Goal: Register for event/course

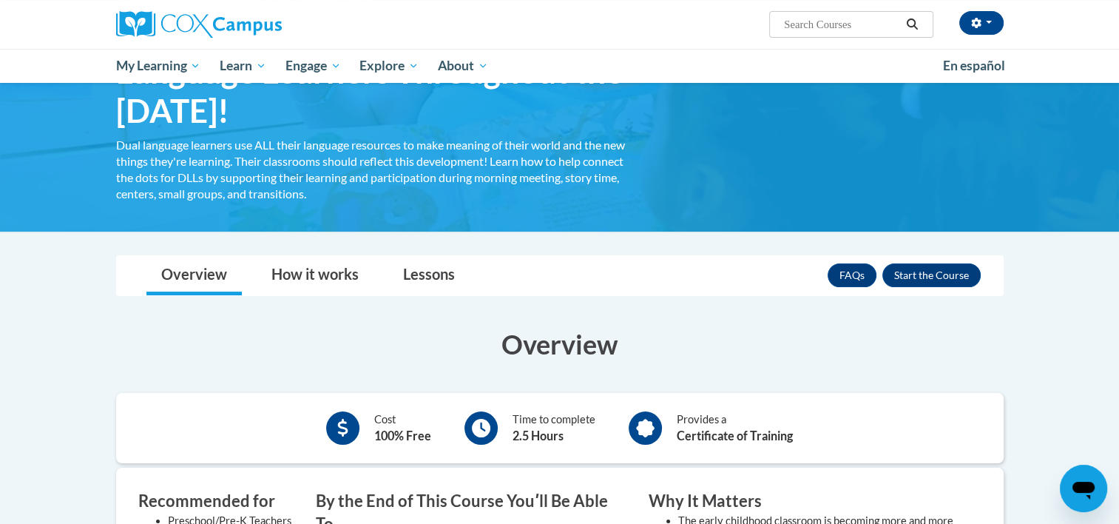
scroll to position [54, 0]
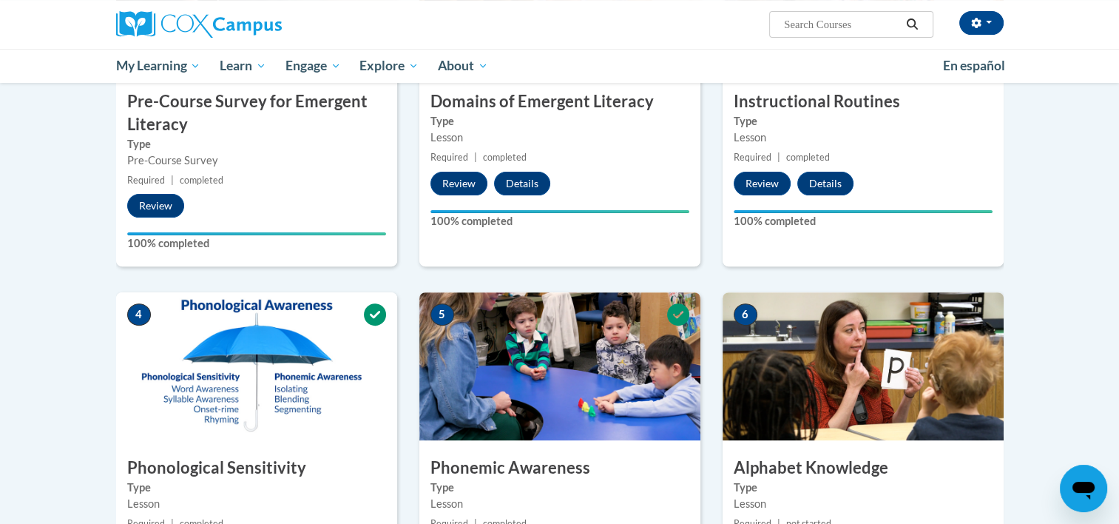
scroll to position [589, 0]
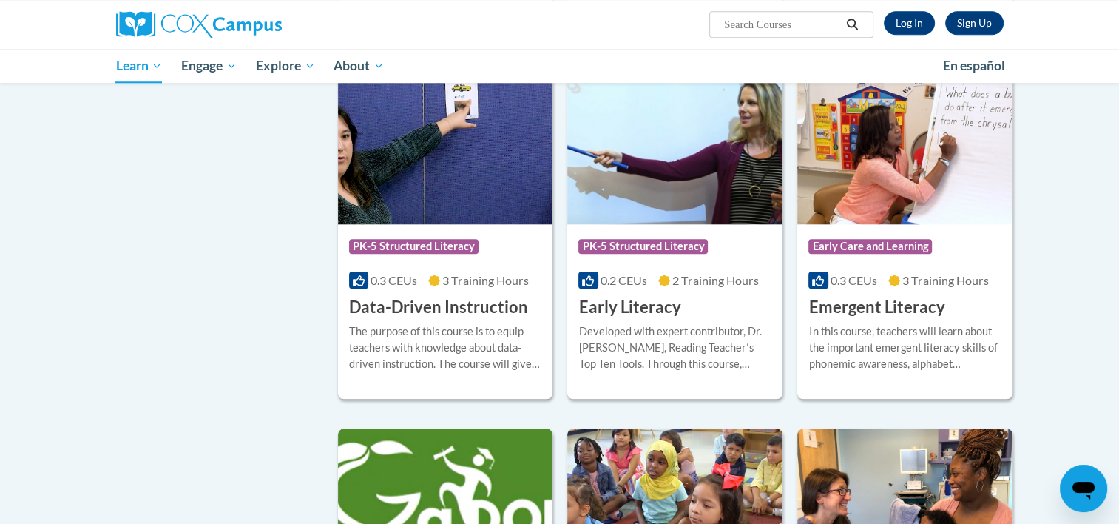
scroll to position [1439, 0]
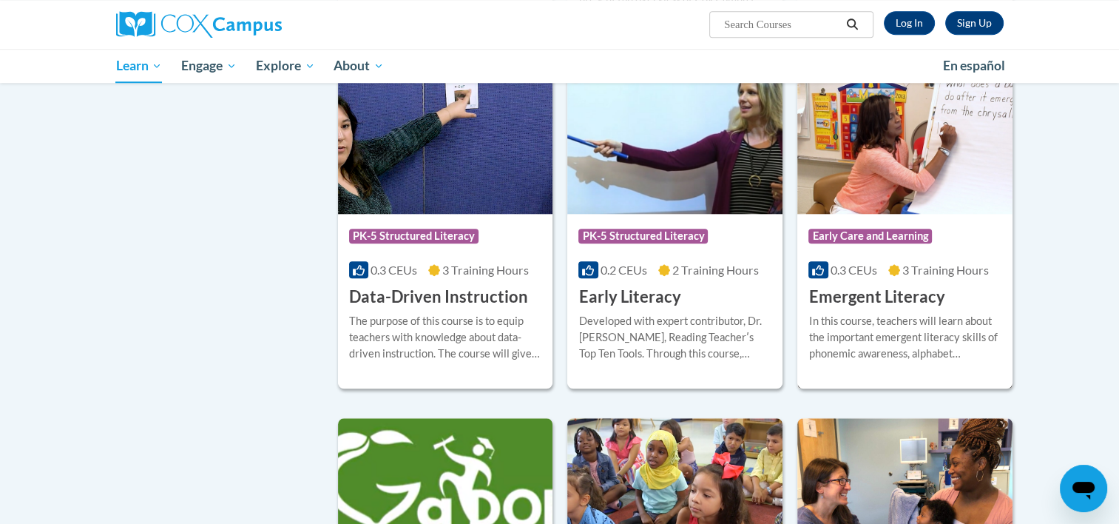
click at [929, 151] on img at bounding box center [904, 138] width 215 height 151
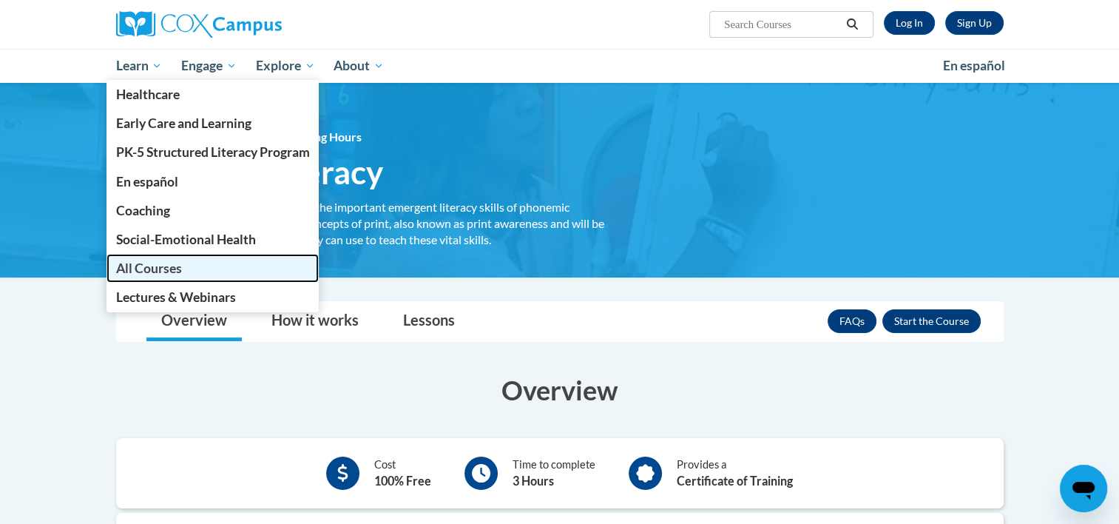
click at [146, 269] on span "All Courses" at bounding box center [148, 268] width 66 height 16
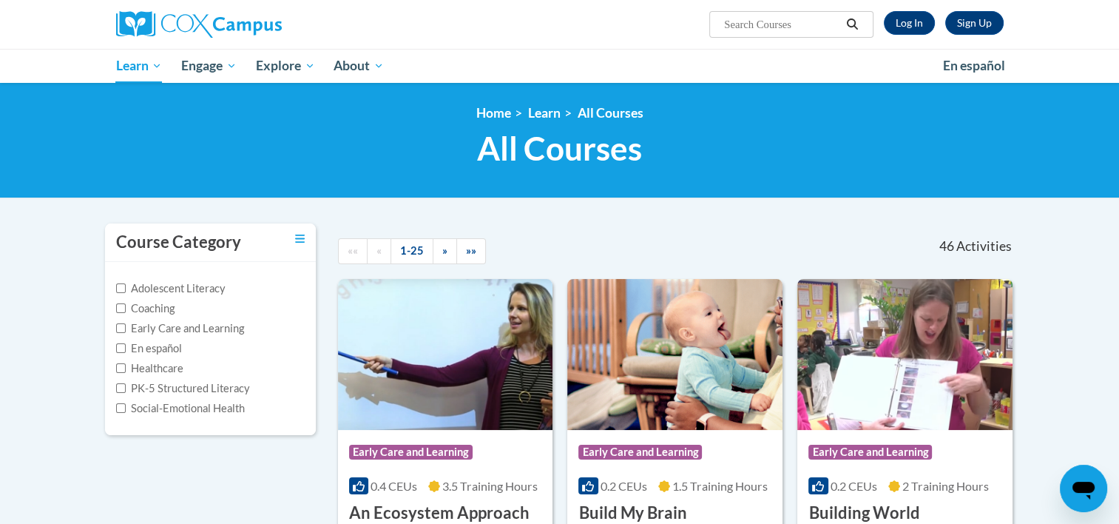
click at [158, 328] on label "Early Care and Learning" at bounding box center [180, 328] width 128 height 16
click at [126, 328] on input "Early Care and Learning" at bounding box center [121, 328] width 10 height 10
checkbox input "true"
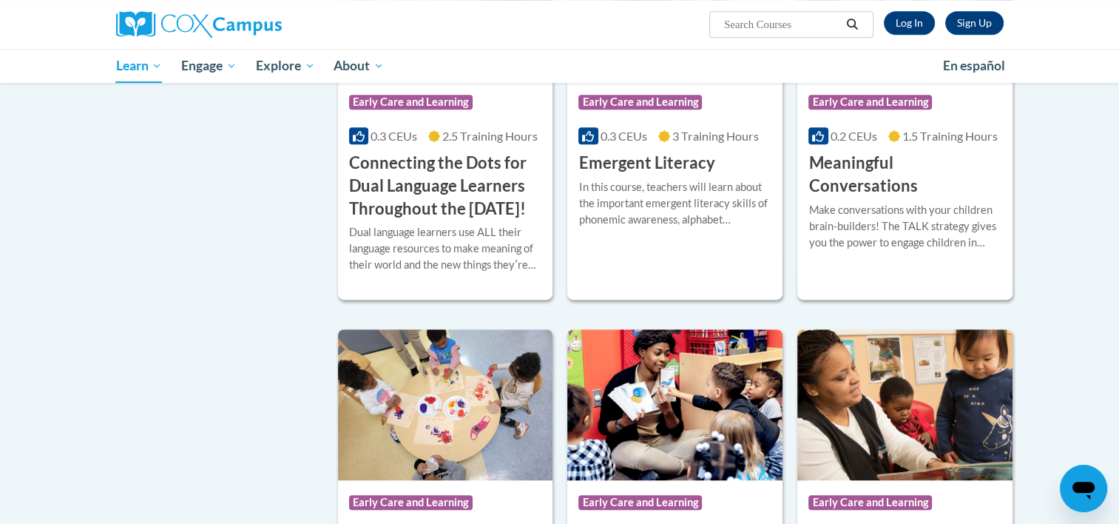
scroll to position [671, 0]
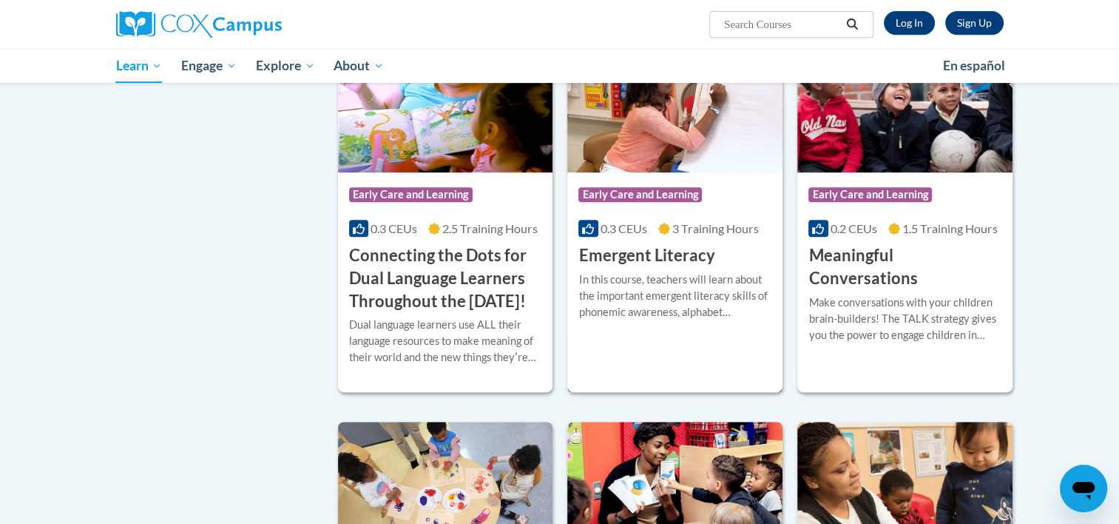
click at [641, 255] on h3 "Emergent Literacy" at bounding box center [646, 255] width 136 height 23
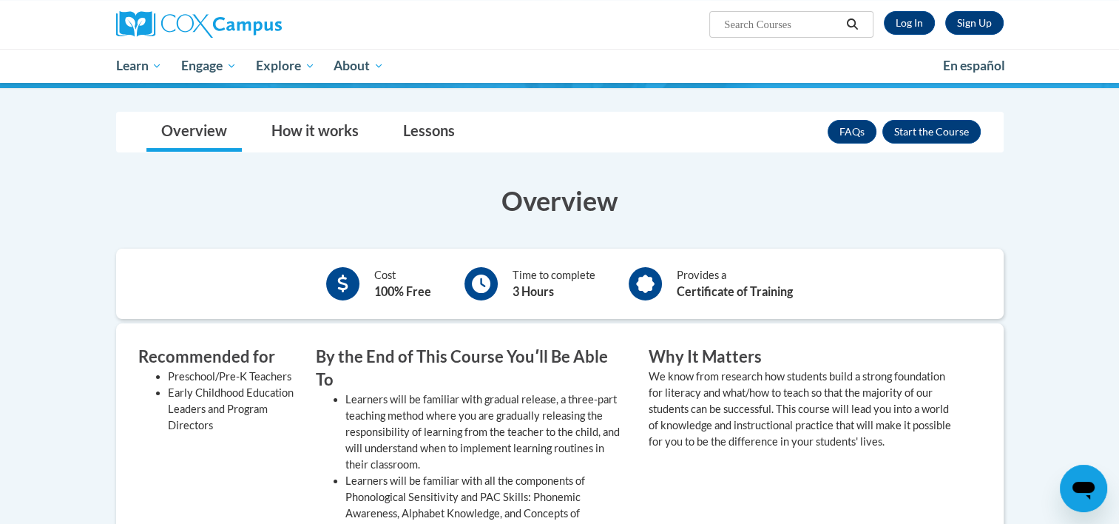
scroll to position [192, 0]
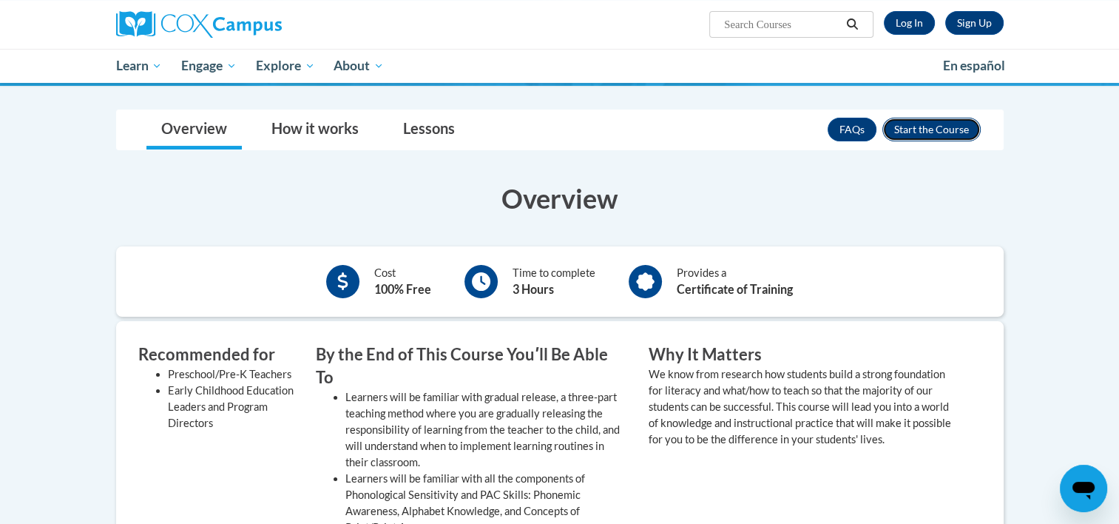
click at [952, 132] on button "Enroll" at bounding box center [931, 130] width 98 height 24
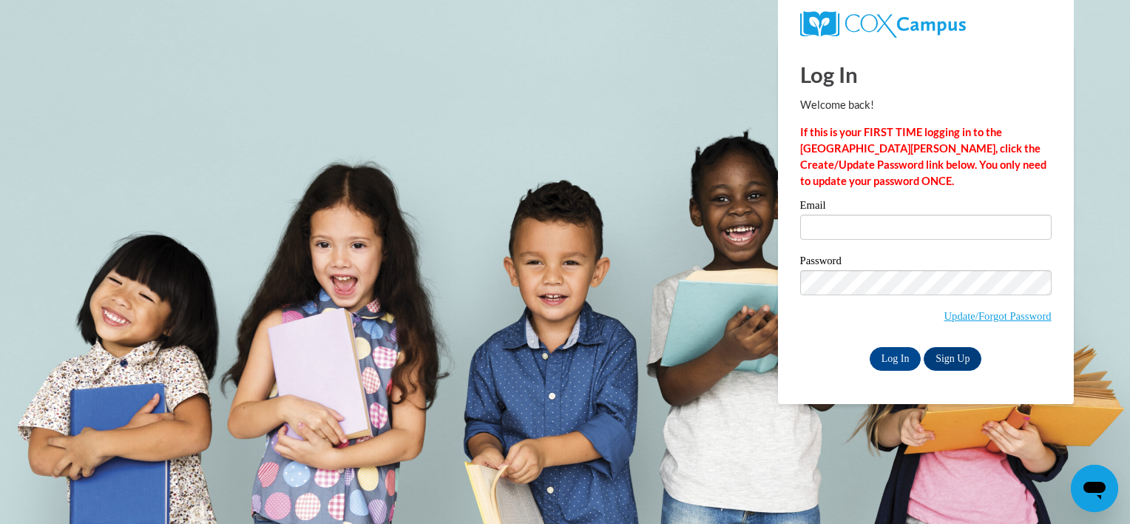
click at [840, 251] on div "Email Password Update/Forgot Password Log In Sign Up OR" at bounding box center [925, 285] width 251 height 170
click at [815, 236] on input "Email" at bounding box center [925, 226] width 251 height 25
type input "corers15@gmail.com"
click at [893, 359] on input "Log In" at bounding box center [896, 359] width 52 height 24
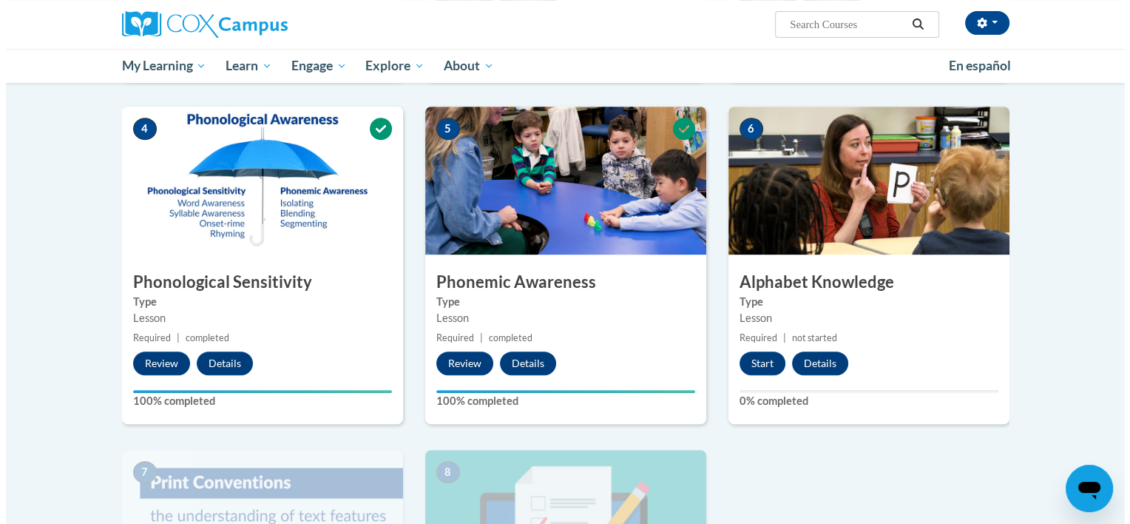
scroll to position [640, 0]
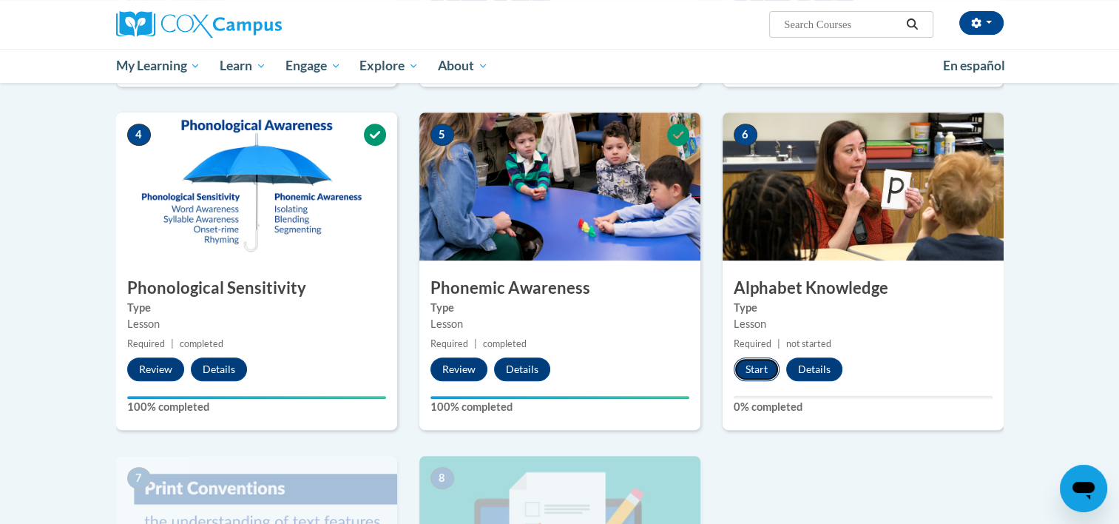
click at [761, 371] on button "Start" at bounding box center [757, 369] width 46 height 24
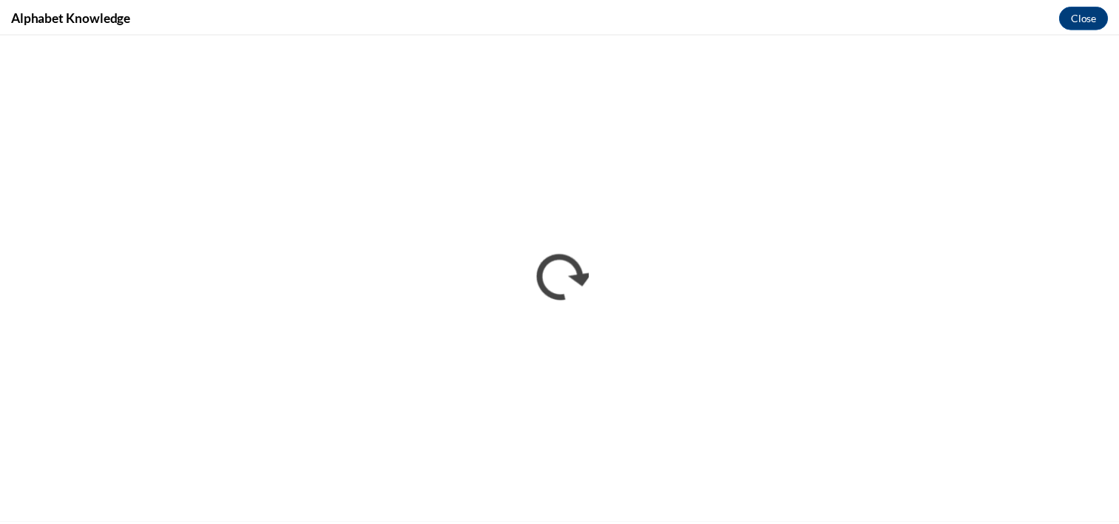
scroll to position [0, 0]
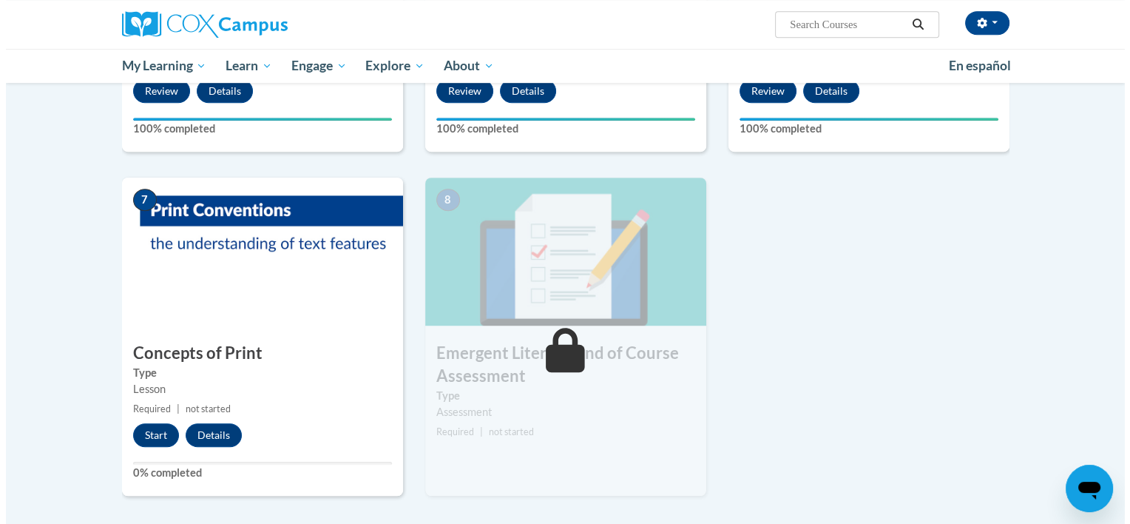
scroll to position [920, 0]
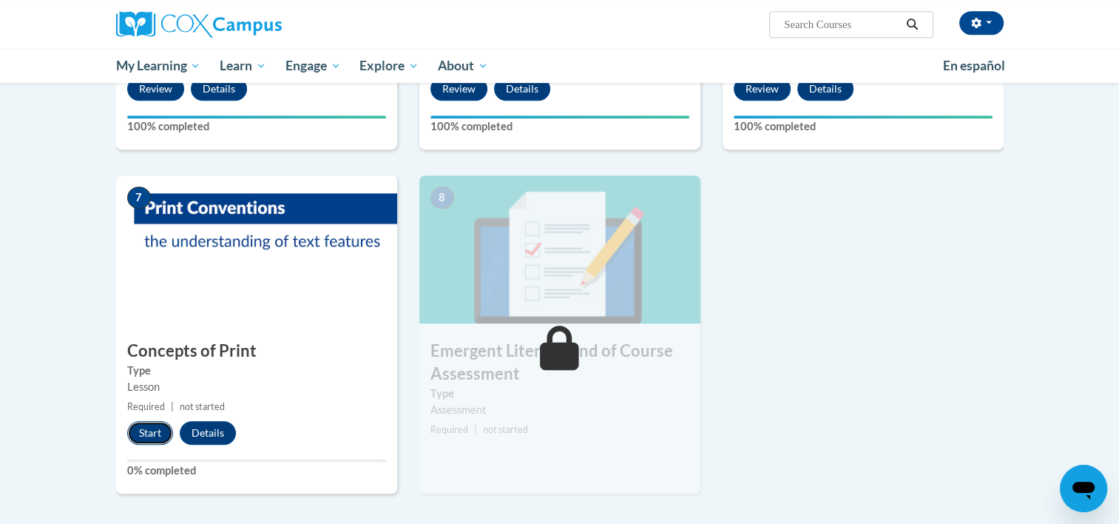
click at [135, 436] on button "Start" at bounding box center [150, 433] width 46 height 24
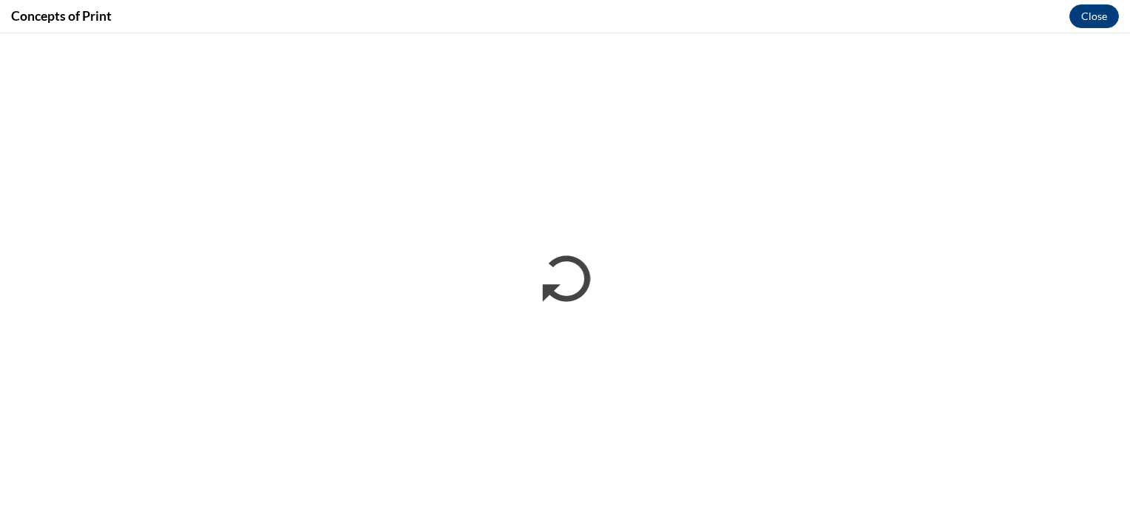
scroll to position [0, 0]
